Goal: Transaction & Acquisition: Purchase product/service

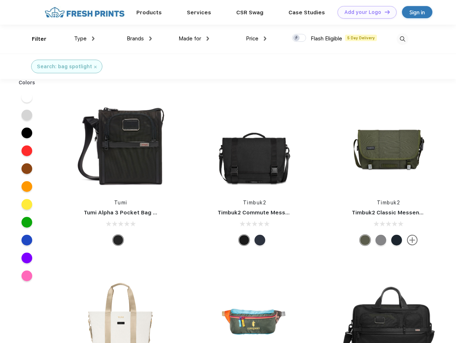
click at [364, 12] on link "Add your Logo Design Tool" at bounding box center [366, 12] width 59 height 13
click at [0, 0] on div "Design Tool" at bounding box center [0, 0] width 0 height 0
click at [384, 12] on link "Add your Logo Design Tool" at bounding box center [366, 12] width 59 height 13
click at [34, 39] on div "Filter" at bounding box center [39, 39] width 15 height 8
click at [84, 39] on span "Type" at bounding box center [80, 38] width 13 height 6
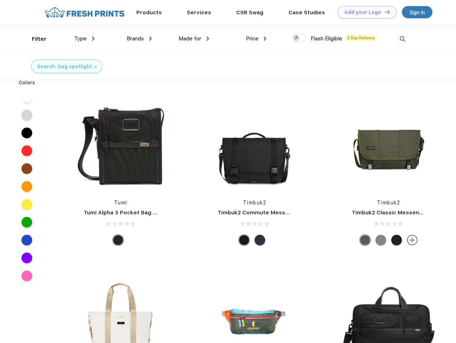
click at [139, 39] on span "Brands" at bounding box center [135, 38] width 17 height 6
click at [194, 39] on span "Made for" at bounding box center [189, 38] width 23 height 6
click at [256, 39] on span "Price" at bounding box center [252, 38] width 13 height 6
click at [299, 38] on div at bounding box center [299, 38] width 14 height 8
click at [297, 38] on input "checkbox" at bounding box center [294, 36] width 5 height 5
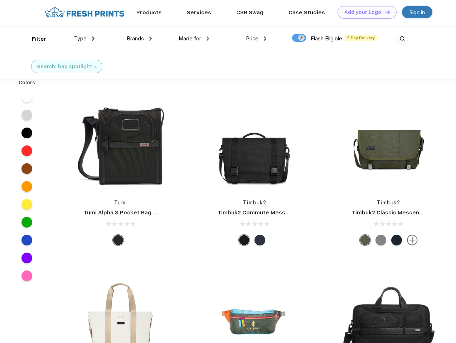
click at [402, 39] on img at bounding box center [402, 39] width 12 height 12
